Goal: Task Accomplishment & Management: Use online tool/utility

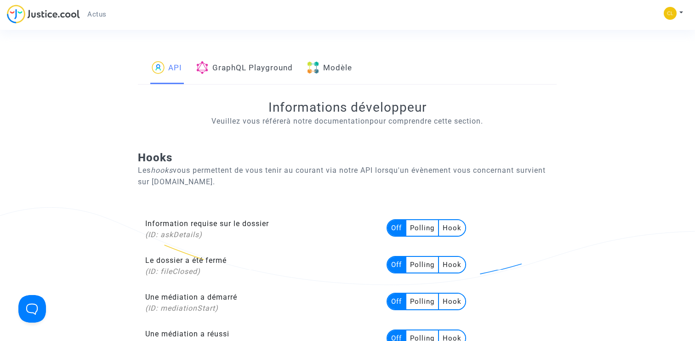
click at [352, 74] on link "Modèle" at bounding box center [329, 68] width 45 height 31
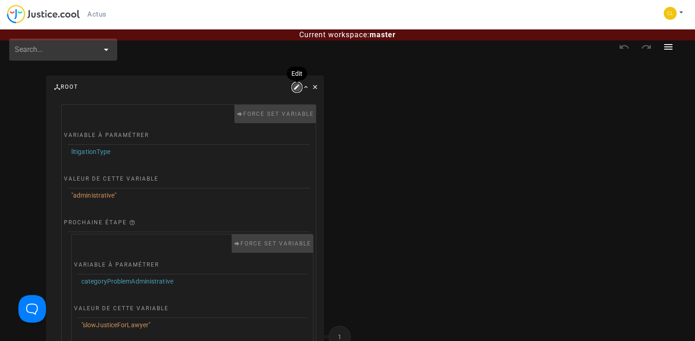
click at [295, 86] on icon "button" at bounding box center [297, 87] width 8 height 8
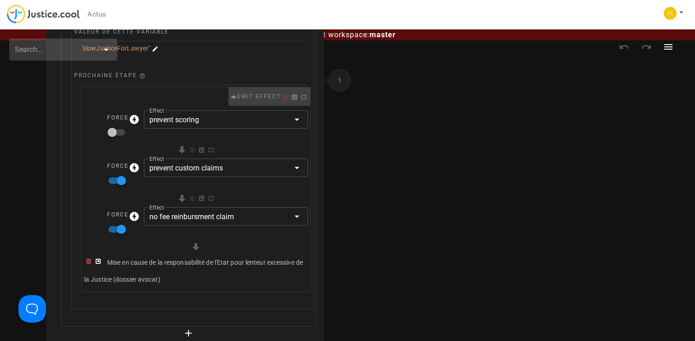
scroll to position [297, 0]
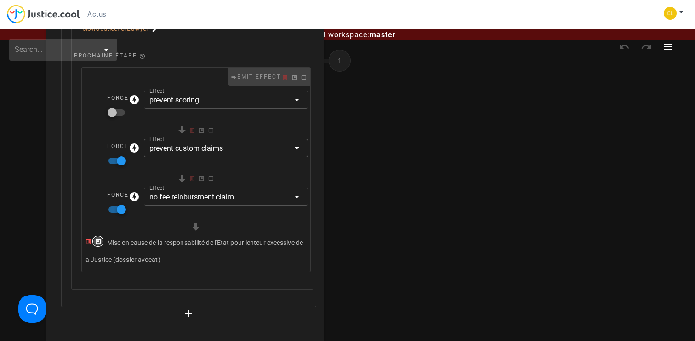
click at [99, 240] on icon "button" at bounding box center [98, 241] width 8 height 8
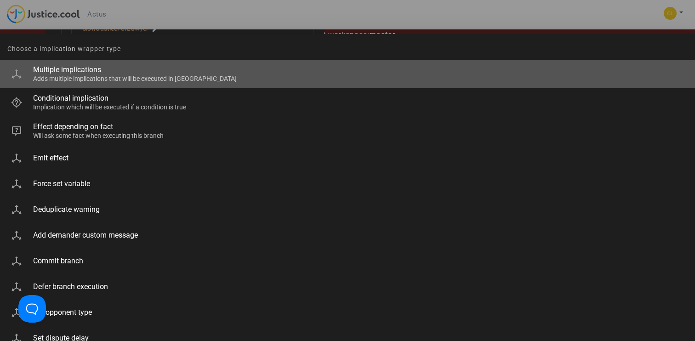
click at [110, 79] on div "Adds multiple implications that will be executed in [GEOGRAPHIC_DATA]" at bounding box center [360, 79] width 654 height 8
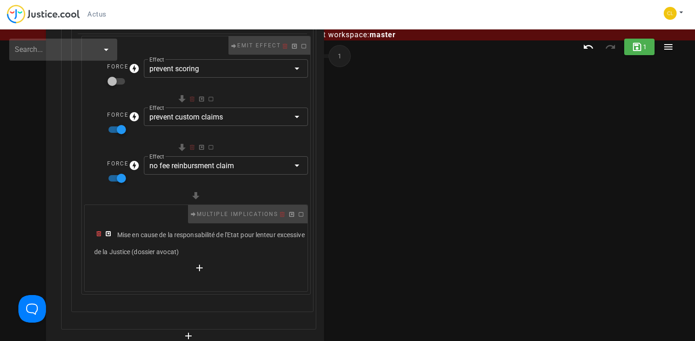
scroll to position [341, 0]
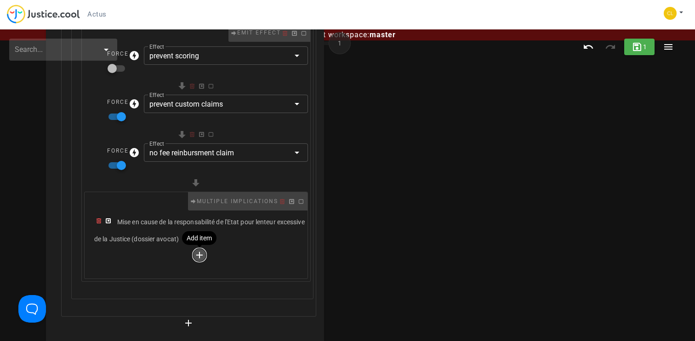
click at [200, 256] on icon "button" at bounding box center [199, 255] width 11 height 11
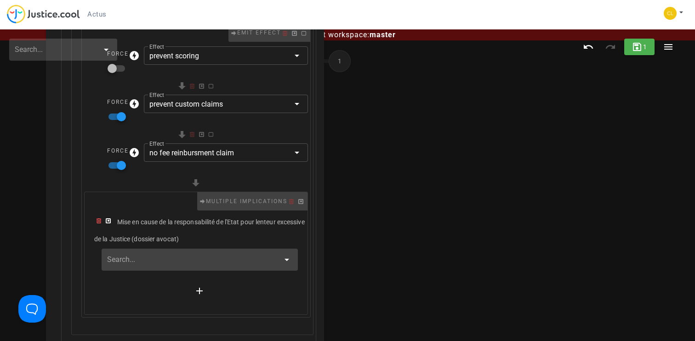
click at [159, 257] on input "text" at bounding box center [193, 259] width 172 height 15
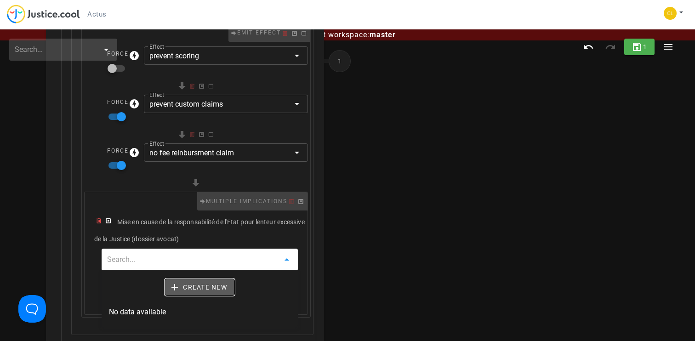
click at [199, 282] on button "Create new" at bounding box center [199, 287] width 69 height 17
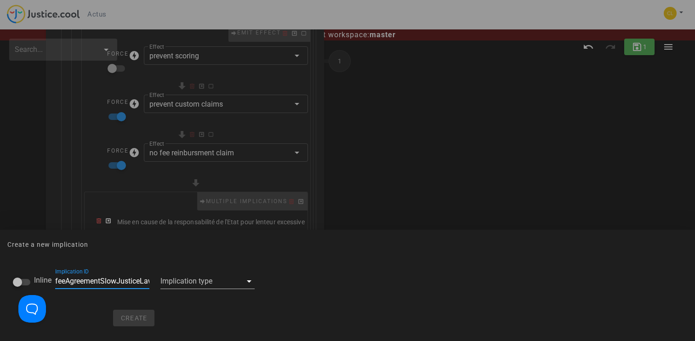
scroll to position [0, 21]
type input "feeAgreementSlowJusticeLawyer"
click at [172, 278] on div at bounding box center [200, 281] width 81 height 15
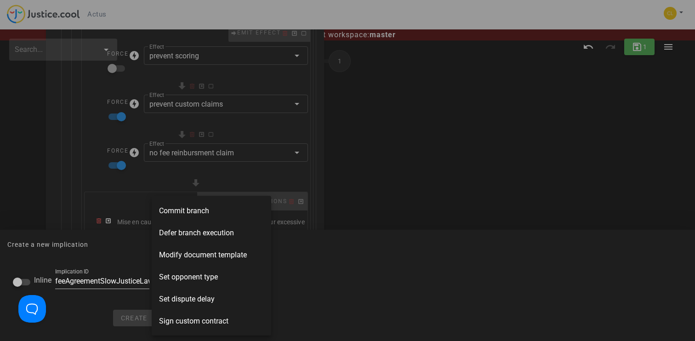
scroll to position [243, 0]
click at [201, 320] on span "Sign custom contract" at bounding box center [193, 320] width 69 height 11
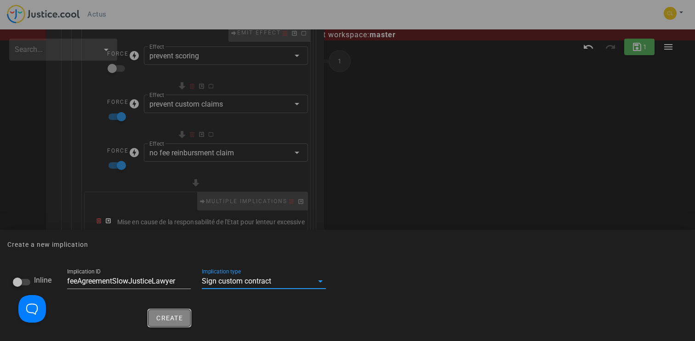
click at [159, 314] on span "Create" at bounding box center [169, 317] width 27 height 7
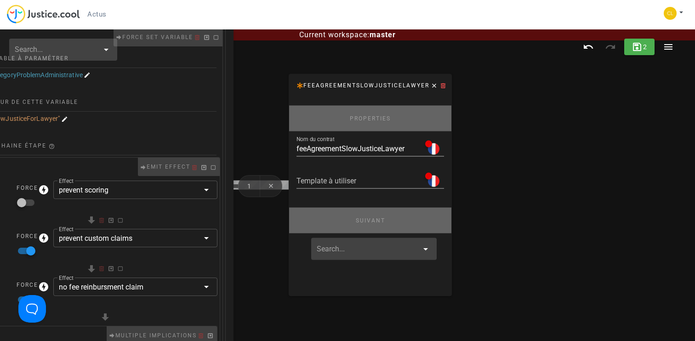
scroll to position [205, 92]
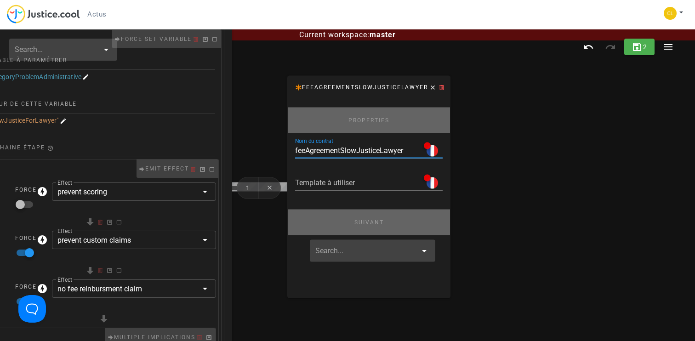
click at [346, 146] on input "feeAgreementSlowJusticeLawyer" at bounding box center [357, 150] width 125 height 15
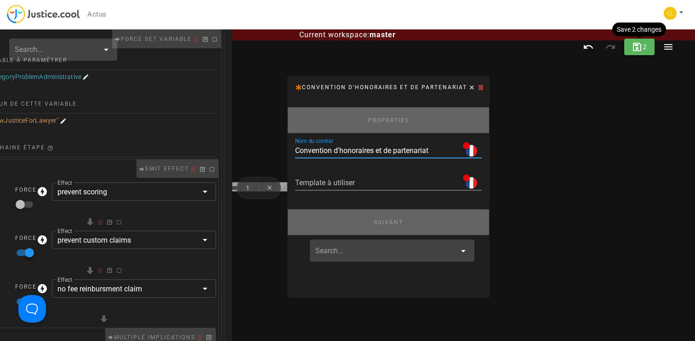
type input "Convention d'honoraires et de partenariat"
click at [645, 45] on span "2" at bounding box center [644, 46] width 5 height 7
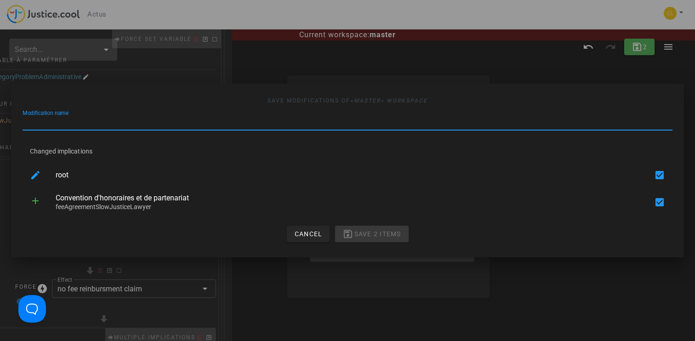
click at [301, 120] on input "Modification name" at bounding box center [348, 122] width 650 height 15
type input "add fee agreement"
